Goal: Communication & Community: Answer question/provide support

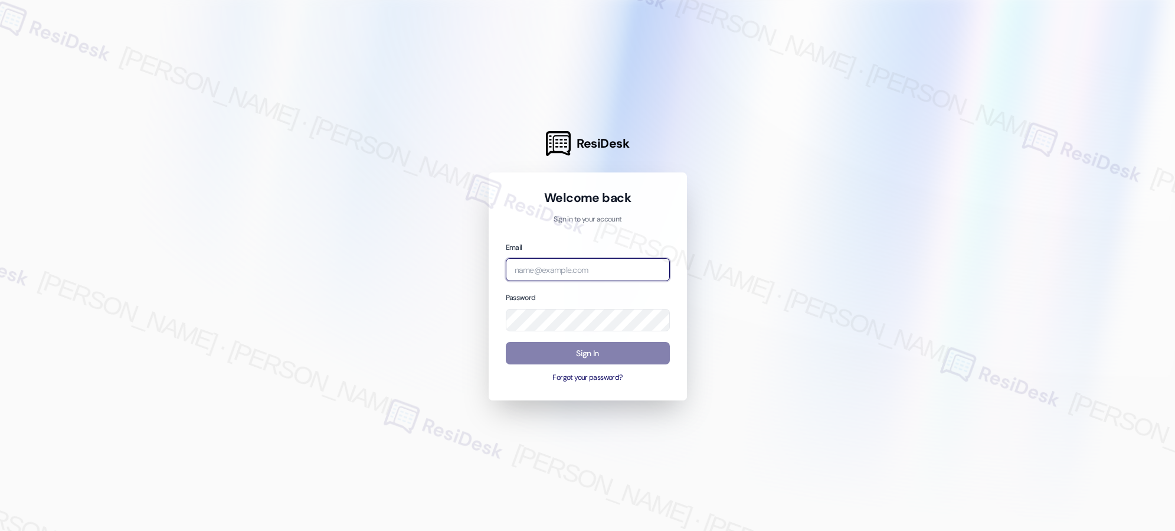
type input "[EMAIL_ADDRESS][PERSON_NAME][PERSON_NAME][PERSON_NAME][DOMAIN_NAME]"
click at [624, 270] on input "[EMAIL_ADDRESS][PERSON_NAME][PERSON_NAME][PERSON_NAME][DOMAIN_NAME]" at bounding box center [588, 269] width 164 height 23
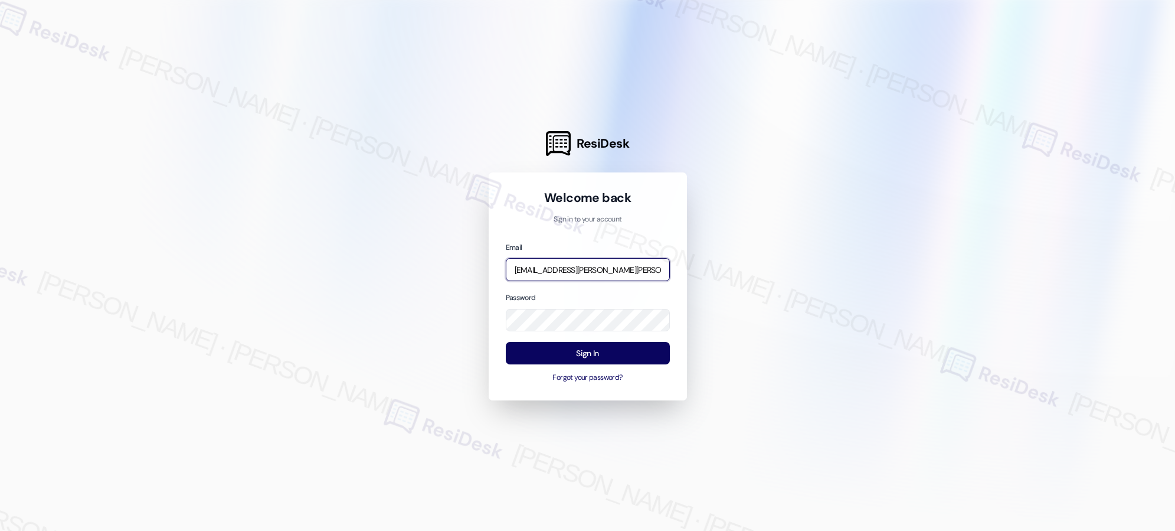
click at [624, 270] on input "[EMAIL_ADDRESS][PERSON_NAME][PERSON_NAME][PERSON_NAME][DOMAIN_NAME]" at bounding box center [588, 269] width 164 height 23
type input "[EMAIL_ADDRESS][PERSON_NAME][PERSON_NAME][DOMAIN_NAME]"
click at [598, 358] on button "Sign In" at bounding box center [588, 353] width 164 height 23
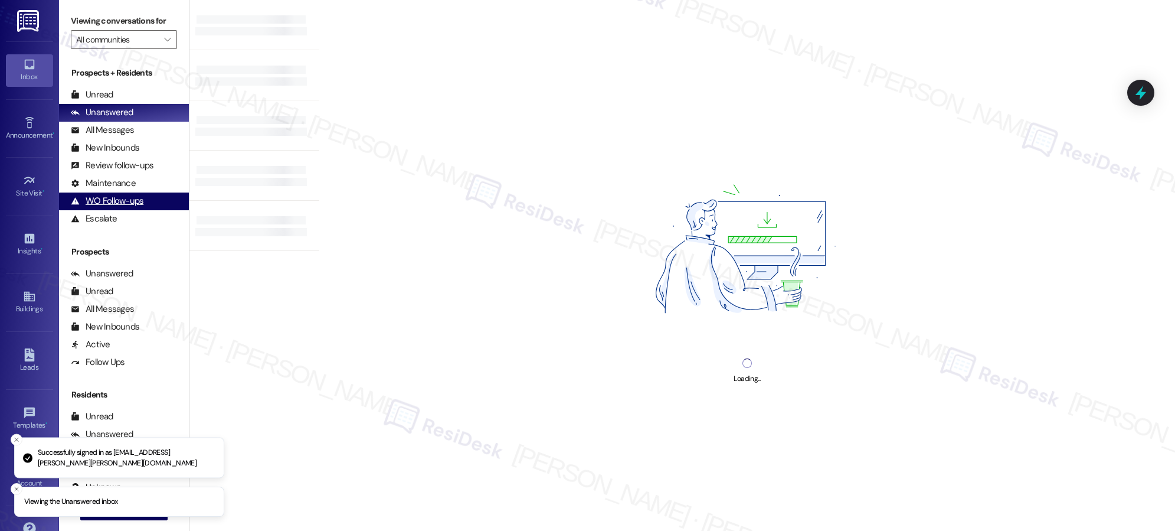
scroll to position [6, 0]
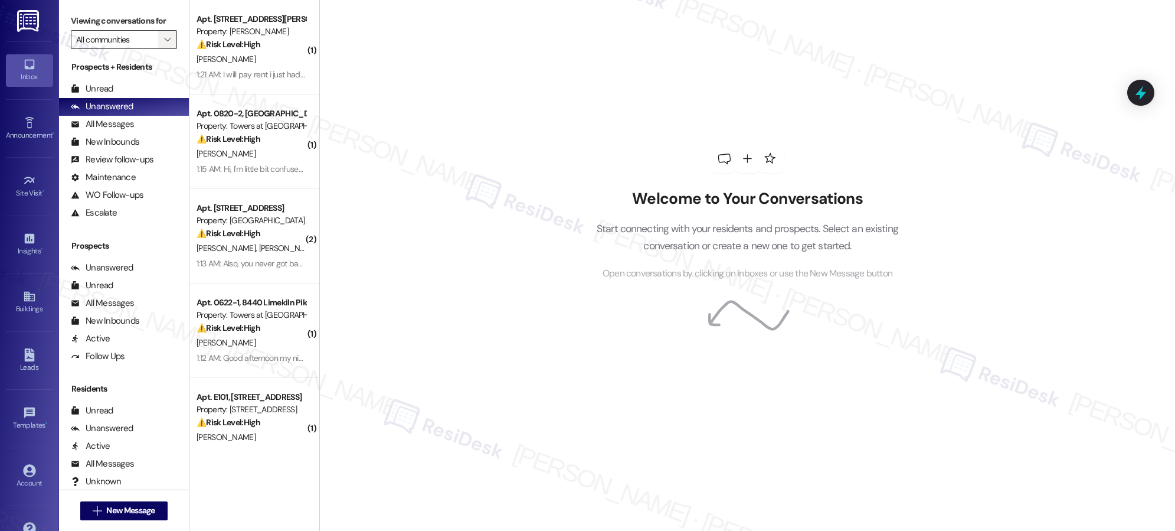
click at [164, 37] on icon "" at bounding box center [167, 39] width 6 height 9
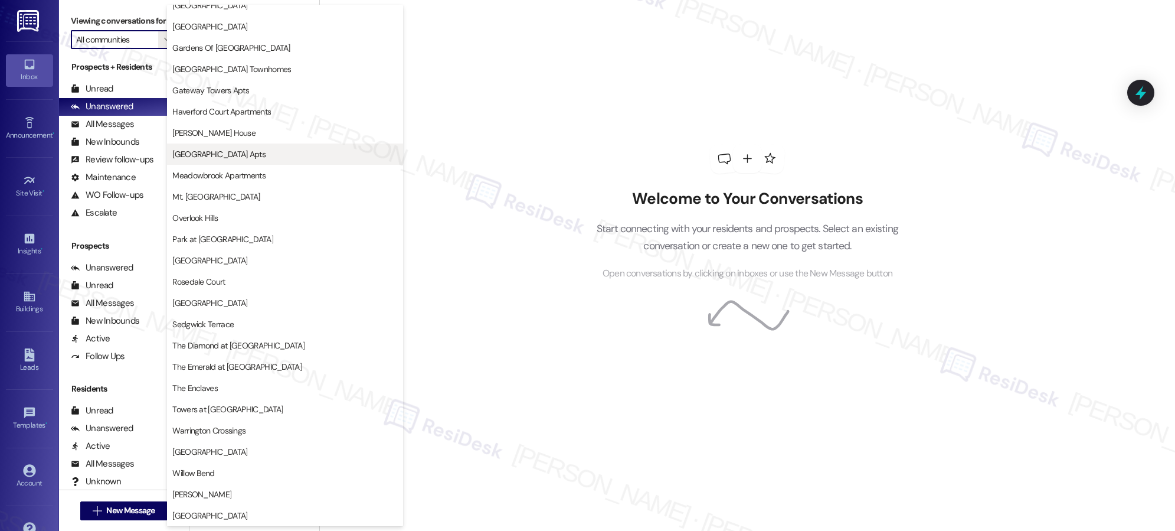
scroll to position [181, 0]
click at [716, 175] on div "Welcome to Your Conversations Start connecting with your residents and prospect…" at bounding box center [747, 212] width 354 height 424
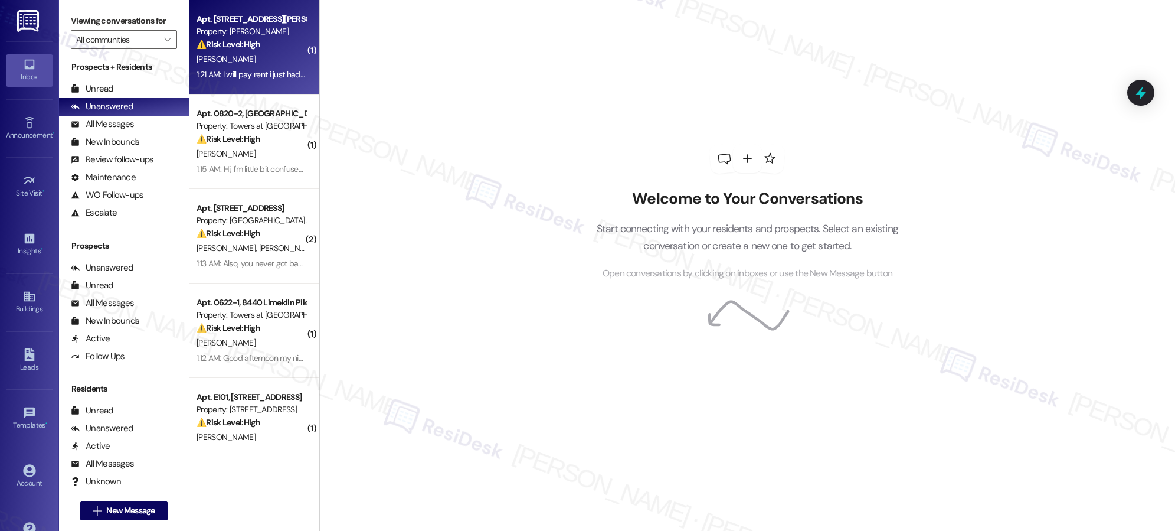
click at [271, 78] on div "1:21 AM: I will pay rent i just had to cover my granddaughter tuition for colle…" at bounding box center [328, 74] width 262 height 11
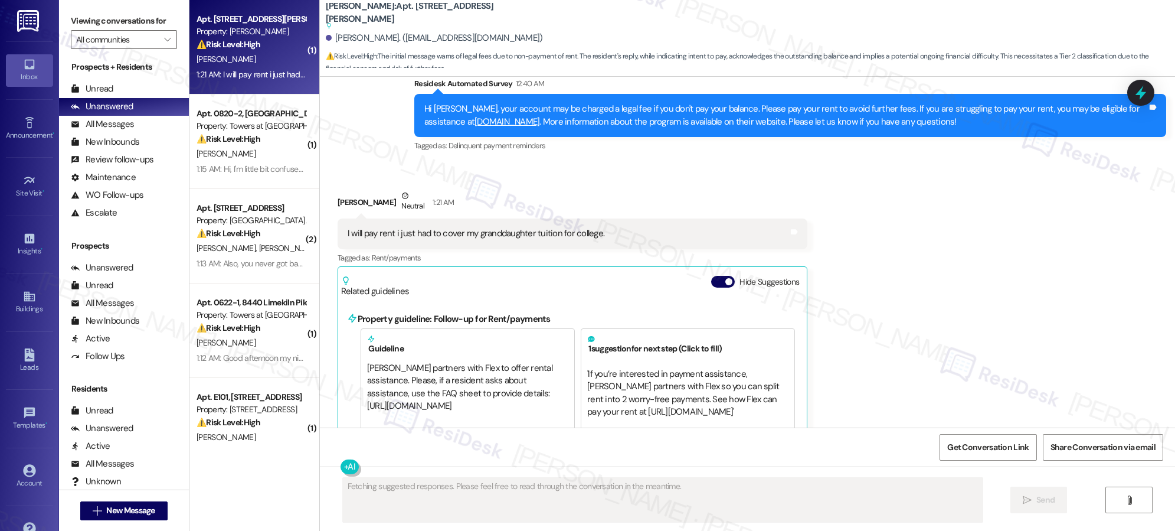
scroll to position [4728, 0]
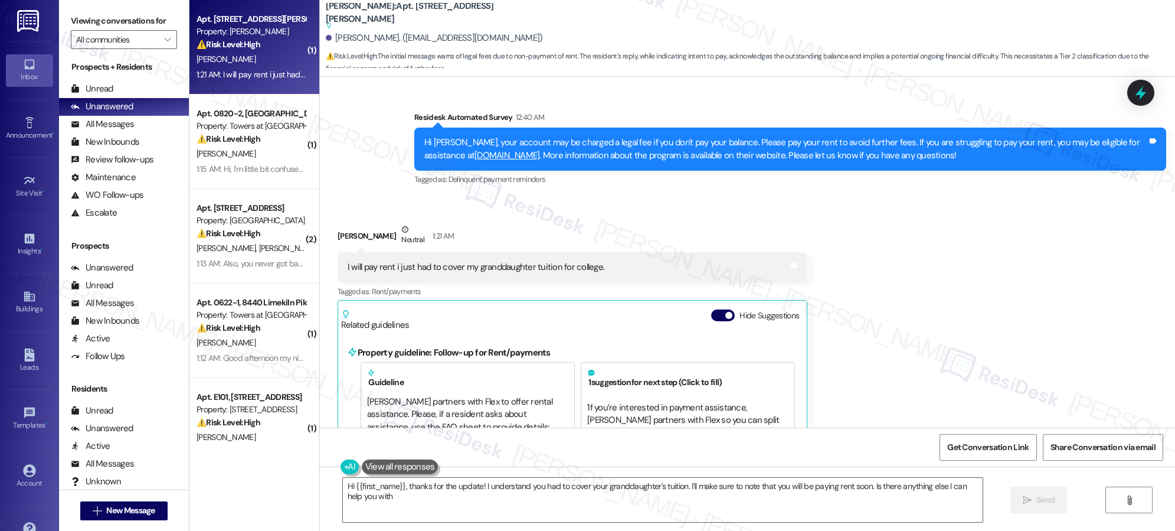
type textarea "Hi {{first_name}}, thanks for the update! I understand you had to cover your gr…"
